Goal: Transaction & Acquisition: Purchase product/service

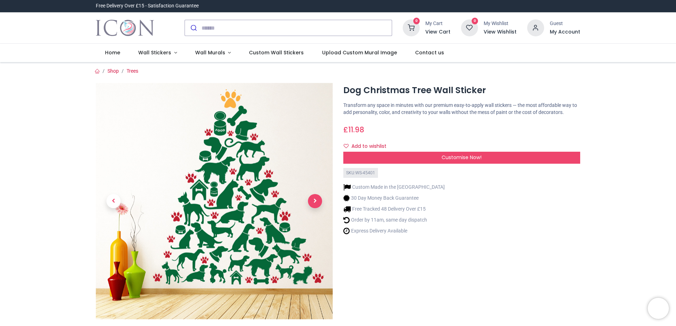
click at [312, 200] on span "Next" at bounding box center [315, 201] width 14 height 14
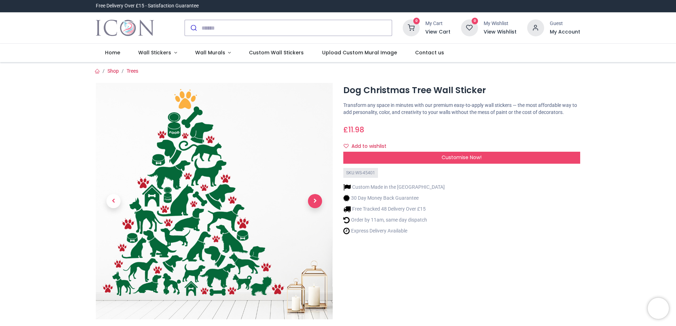
click at [312, 200] on span "Next" at bounding box center [315, 201] width 14 height 14
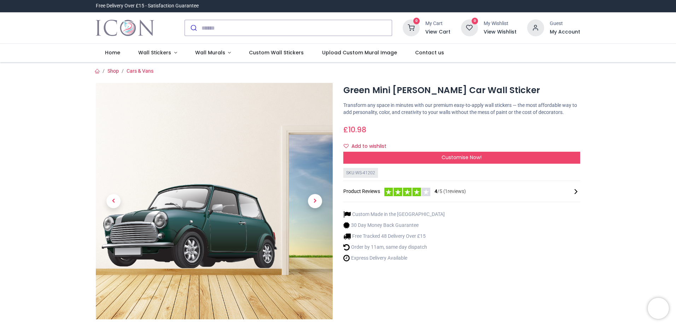
scroll to position [71, 0]
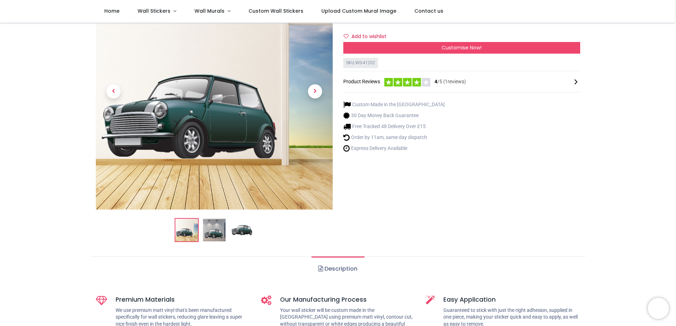
click at [212, 235] on img at bounding box center [214, 230] width 23 height 23
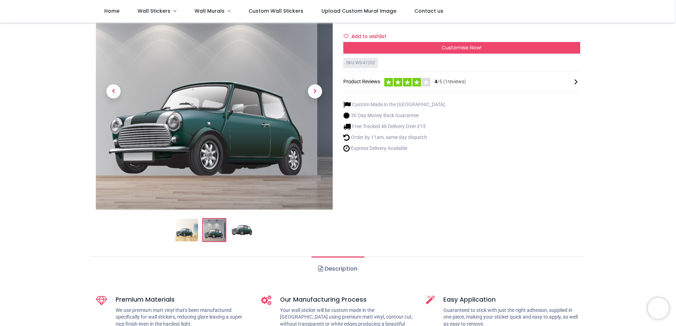
click at [244, 230] on img at bounding box center [241, 230] width 23 height 23
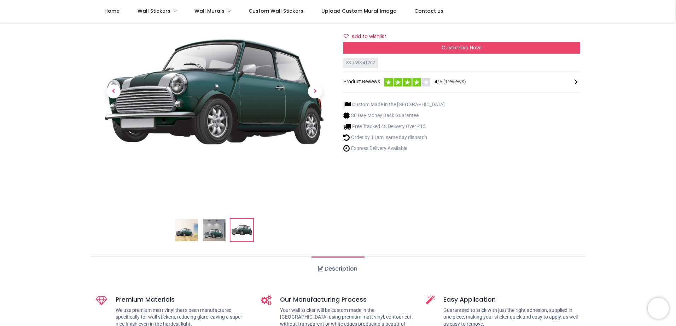
click at [217, 230] on img at bounding box center [214, 230] width 23 height 23
